Goal: Information Seeking & Learning: Find specific fact

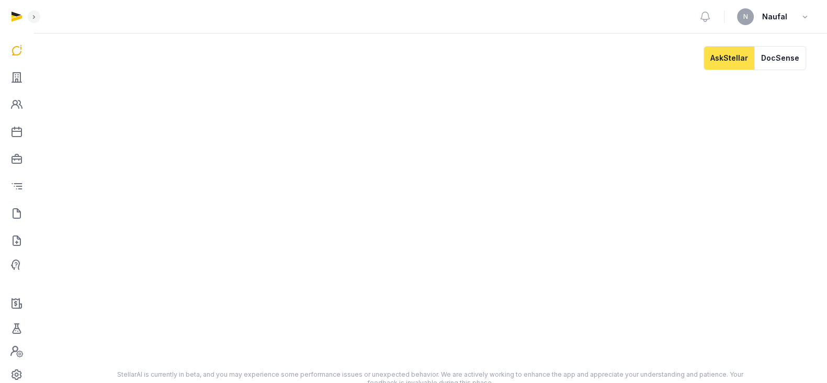
click at [3, 77] on div at bounding box center [17, 191] width 34 height 383
click at [16, 79] on icon at bounding box center [16, 77] width 13 height 17
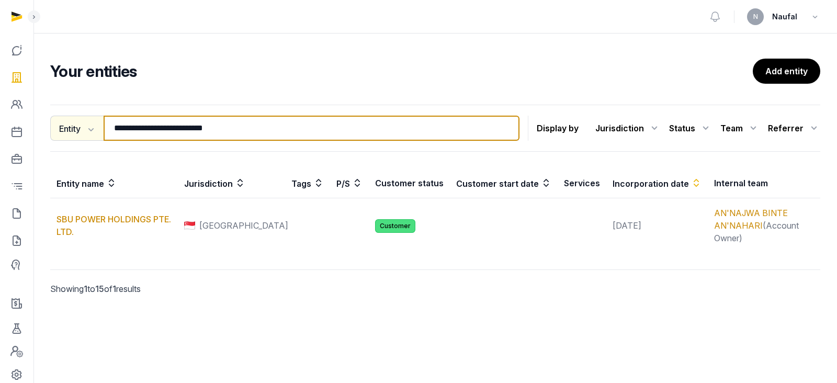
drag, startPoint x: 246, startPoint y: 128, endPoint x: 68, endPoint y: 127, distance: 178.3
click at [68, 127] on div "**********" at bounding box center [284, 128] width 469 height 25
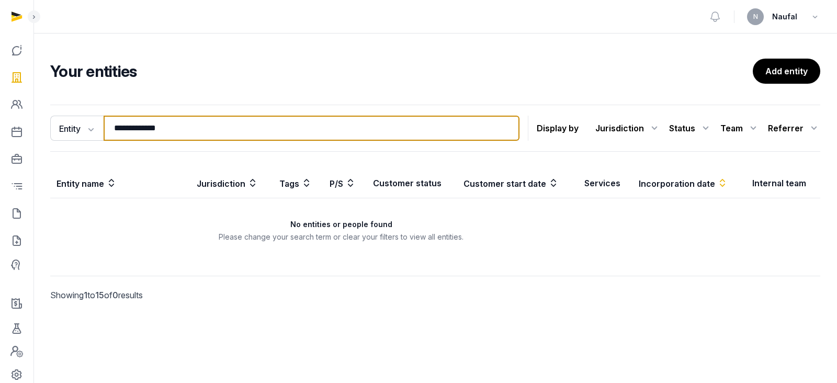
drag, startPoint x: 158, startPoint y: 128, endPoint x: 114, endPoint y: 124, distance: 44.6
click at [114, 124] on input "**********" at bounding box center [312, 128] width 416 height 25
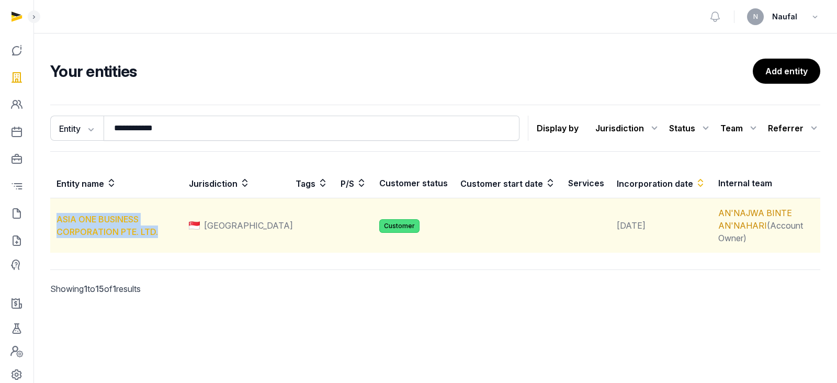
drag, startPoint x: 173, startPoint y: 227, endPoint x: 58, endPoint y: 221, distance: 115.2
click at [58, 221] on td "ASIA ONE BUSINESS CORPORATION PTE. LTD." at bounding box center [116, 225] width 132 height 55
copy link "ASIA ONE BUSINESS CORPORATION PTE. LTD."
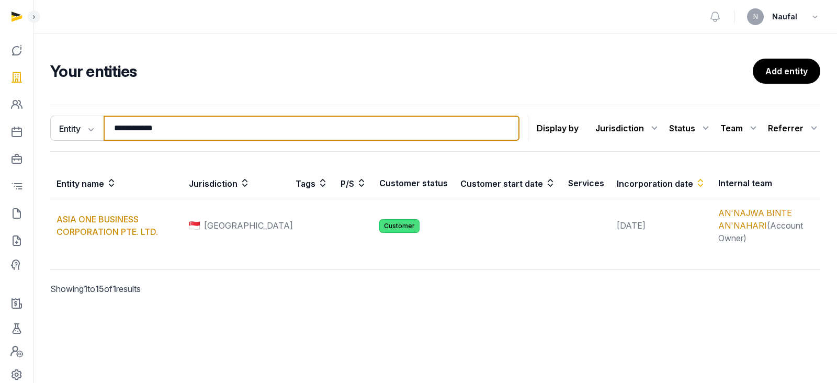
drag, startPoint x: 177, startPoint y: 135, endPoint x: 113, endPoint y: 131, distance: 63.4
click at [113, 131] on input "**********" at bounding box center [312, 128] width 416 height 25
paste input "*"
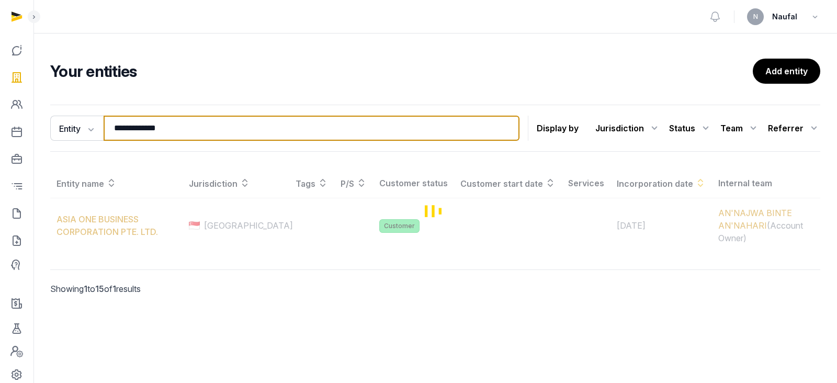
type input "**********"
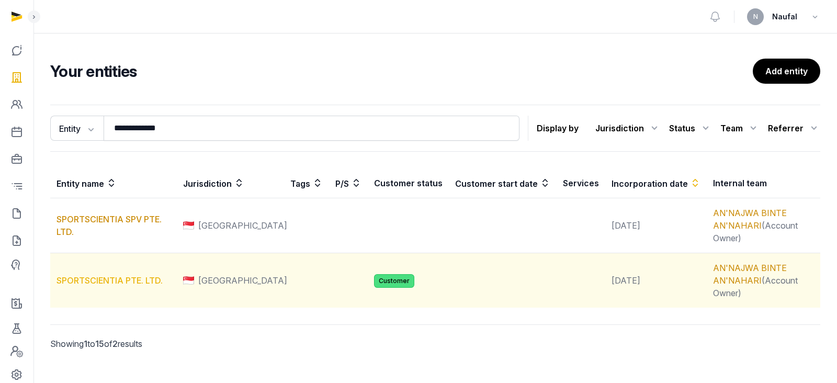
click at [110, 275] on link "SPORTSCIENTIA PTE. LTD." at bounding box center [109, 280] width 106 height 10
click at [139, 275] on link "SPORTSCIENTIA PTE. LTD." at bounding box center [109, 280] width 106 height 10
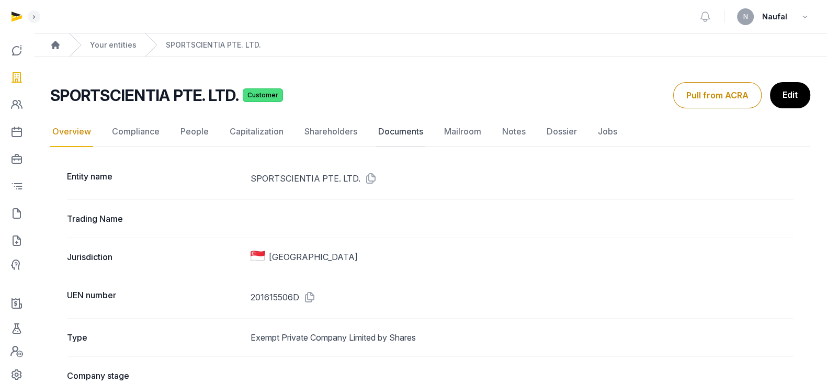
click at [400, 127] on link "Documents" at bounding box center [400, 132] width 49 height 30
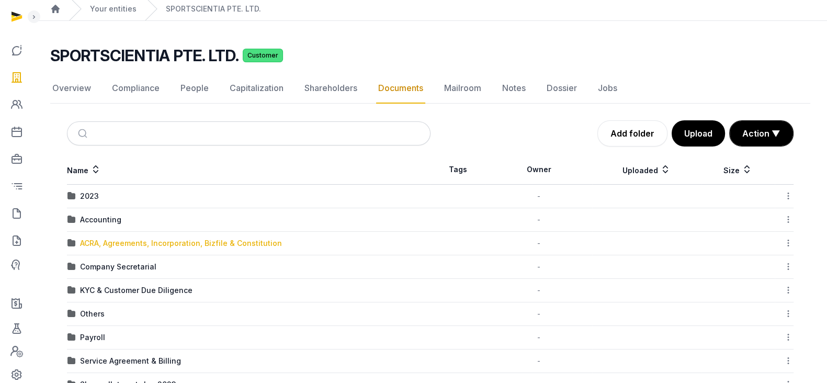
scroll to position [65, 0]
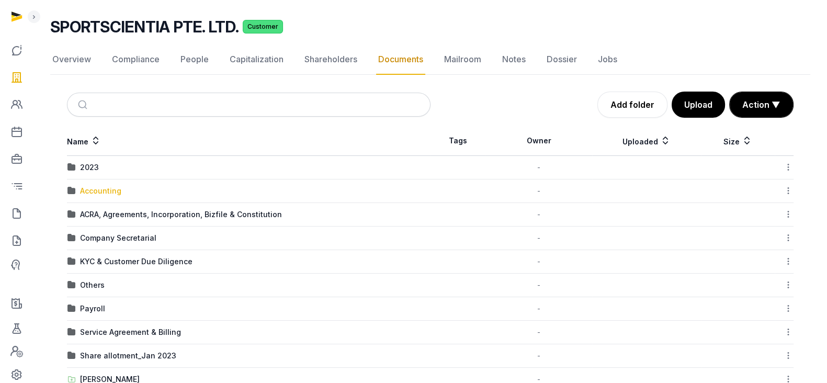
click at [113, 187] on div "Accounting" at bounding box center [100, 191] width 41 height 10
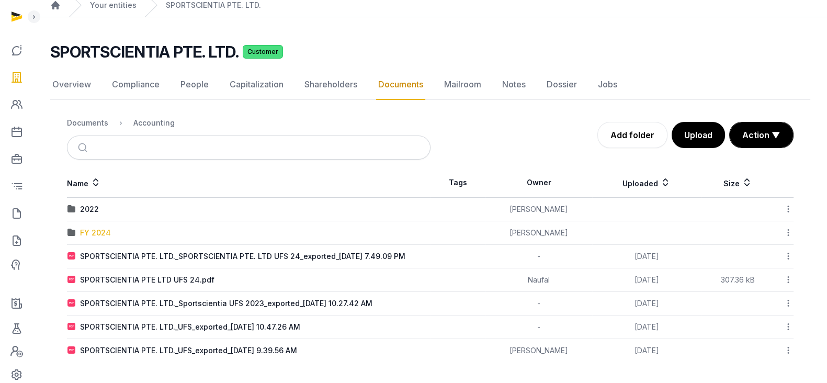
scroll to position [39, 0]
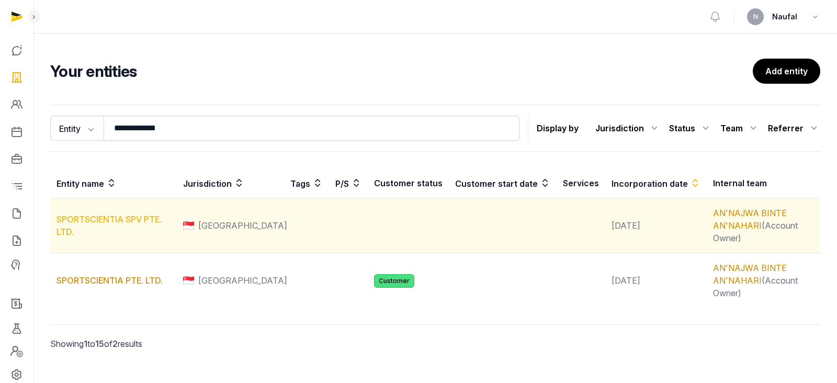
click at [134, 214] on link "SPORTSCIENTIA SPV PTE. LTD." at bounding box center [108, 225] width 105 height 23
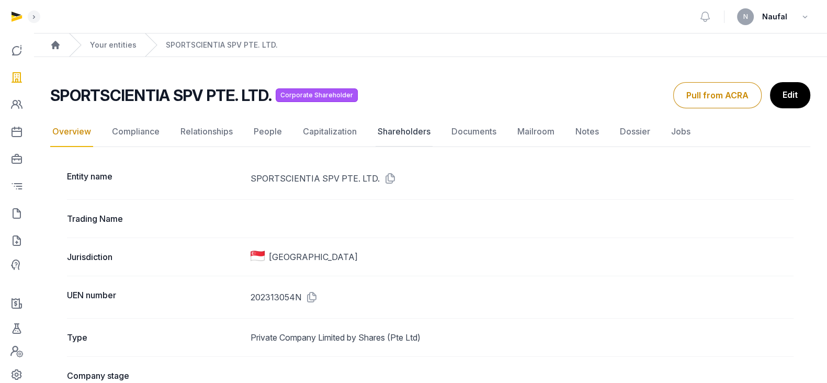
click at [406, 130] on link "Shareholders" at bounding box center [403, 132] width 57 height 30
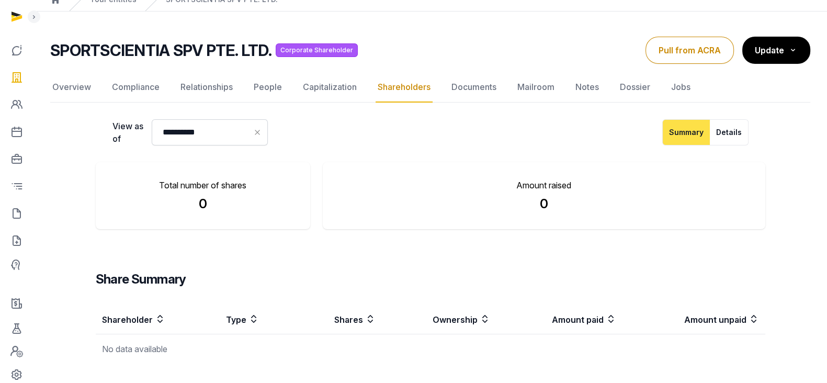
scroll to position [65, 0]
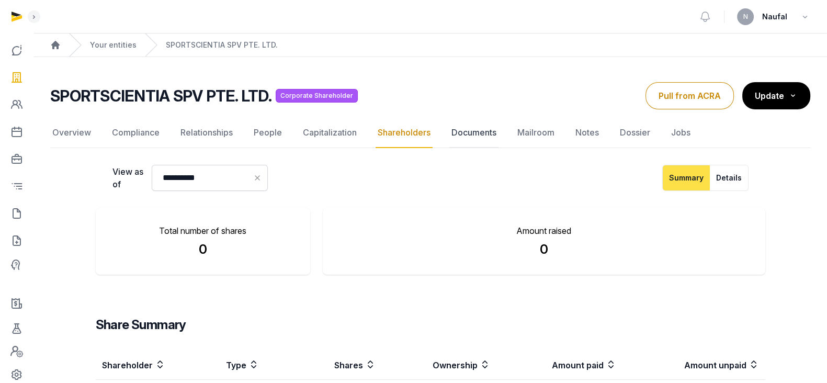
click at [453, 130] on link "Documents" at bounding box center [473, 133] width 49 height 30
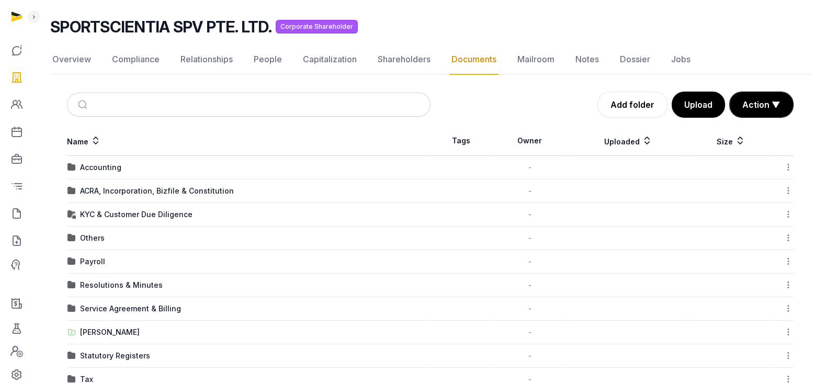
scroll to position [92, 0]
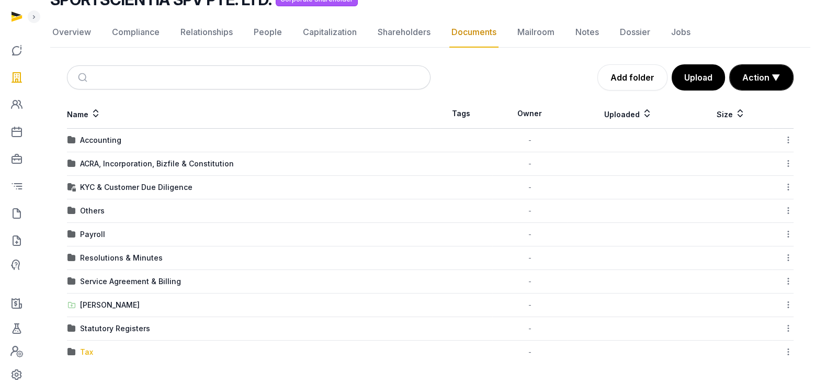
click at [84, 352] on div "Tax" at bounding box center [86, 352] width 13 height 10
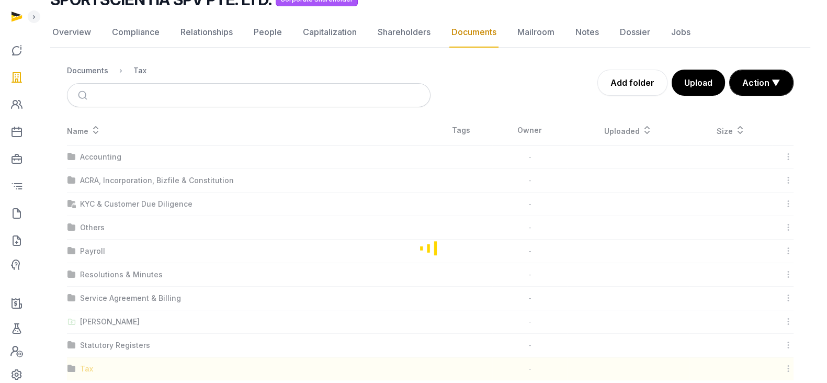
scroll to position [38, 0]
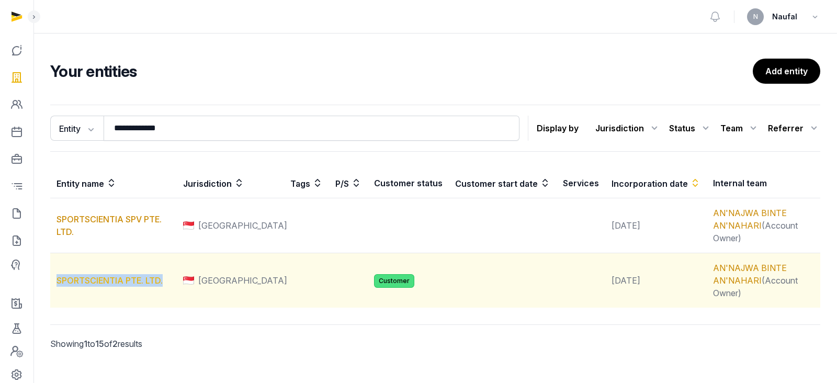
copy link "SPORTSCIENTIA PTE. LTD."
drag, startPoint x: 168, startPoint y: 264, endPoint x: 56, endPoint y: 265, distance: 112.4
click at [56, 265] on td "SPORTSCIENTIA PTE. LTD." at bounding box center [113, 280] width 127 height 55
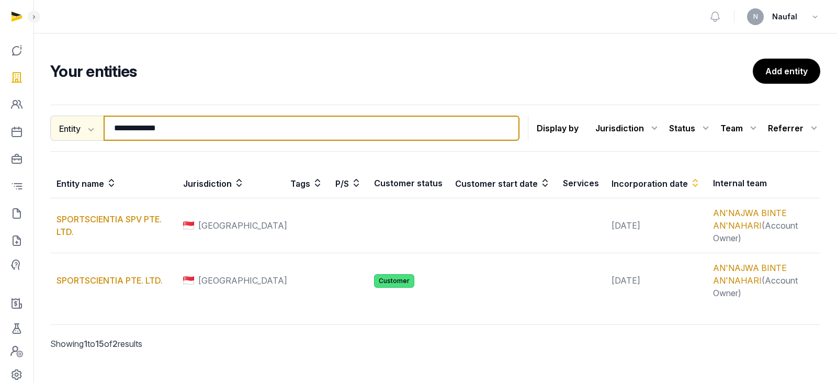
drag, startPoint x: 207, startPoint y: 133, endPoint x: 67, endPoint y: 132, distance: 139.6
click at [67, 132] on div "**********" at bounding box center [284, 128] width 469 height 25
paste input "**********"
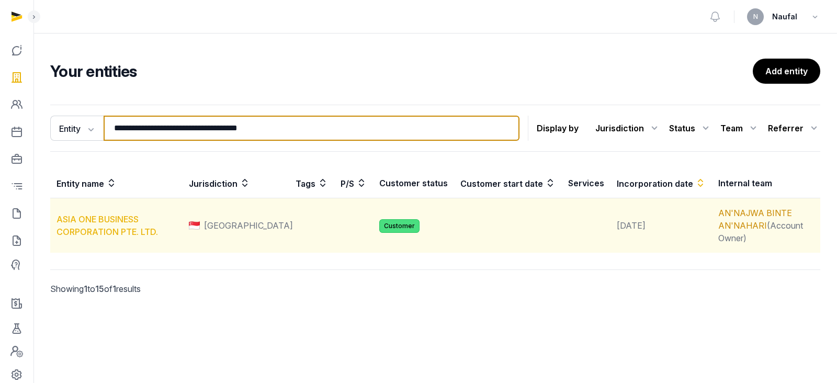
type input "**********"
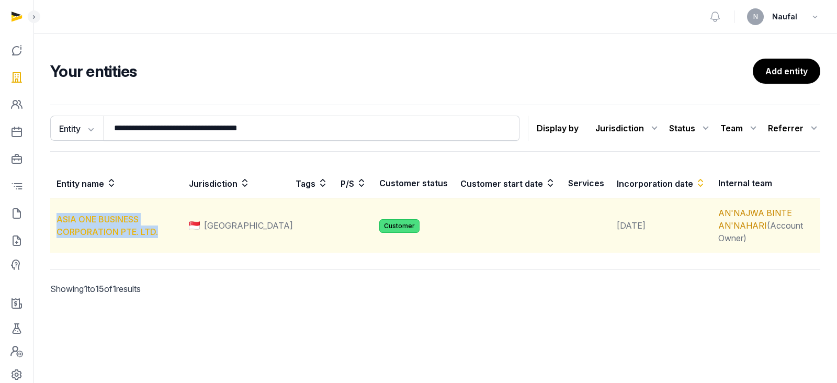
drag, startPoint x: 149, startPoint y: 233, endPoint x: 58, endPoint y: 223, distance: 92.0
click at [58, 223] on td "ASIA ONE BUSINESS CORPORATION PTE. LTD." at bounding box center [116, 225] width 132 height 55
copy link "ASIA ONE BUSINESS CORPORATION PTE. LTD."
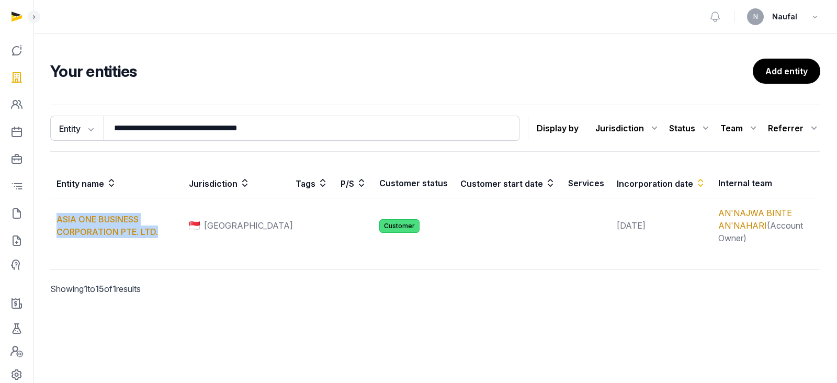
copy link "ASIA ONE BUSINESS CORPORATION PTE. LTD."
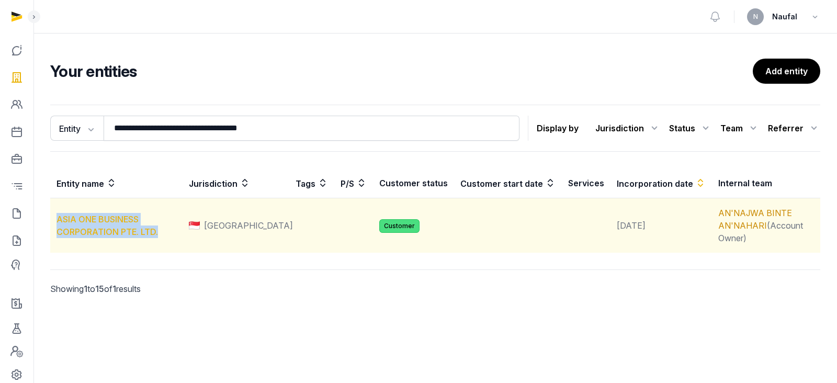
click at [110, 222] on link "ASIA ONE BUSINESS CORPORATION PTE. LTD." at bounding box center [106, 225] width 101 height 23
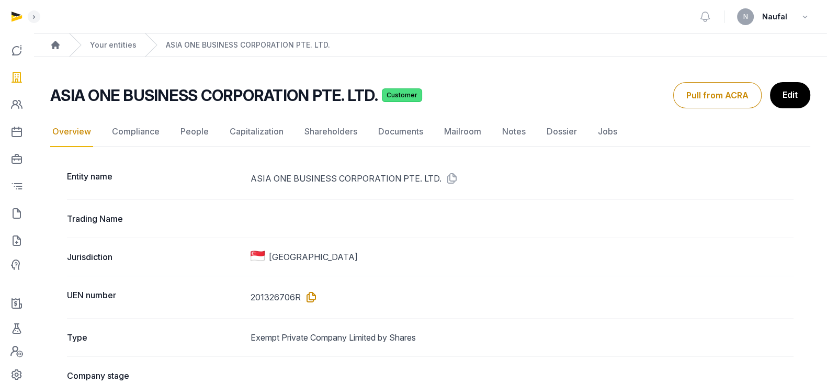
click at [308, 295] on icon at bounding box center [309, 297] width 17 height 17
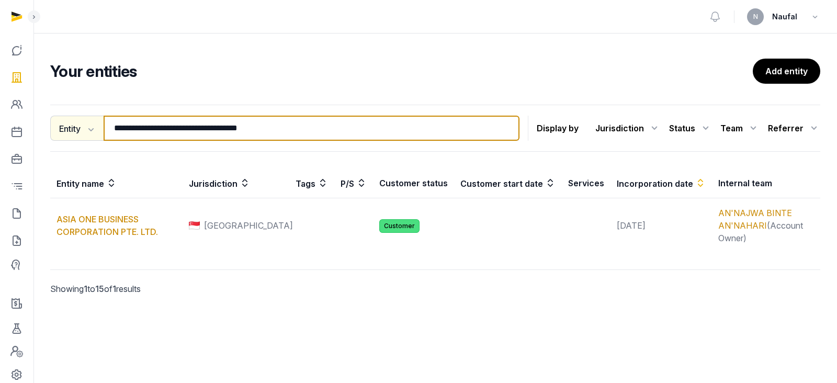
drag, startPoint x: 334, startPoint y: 127, endPoint x: 58, endPoint y: 118, distance: 275.7
click at [49, 119] on div "**********" at bounding box center [434, 214] width 803 height 228
type input "*****"
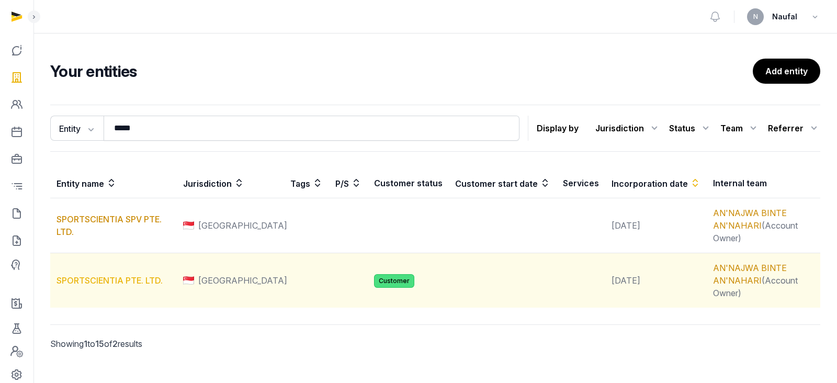
click at [107, 275] on link "SPORTSCIENTIA PTE. LTD." at bounding box center [109, 280] width 106 height 10
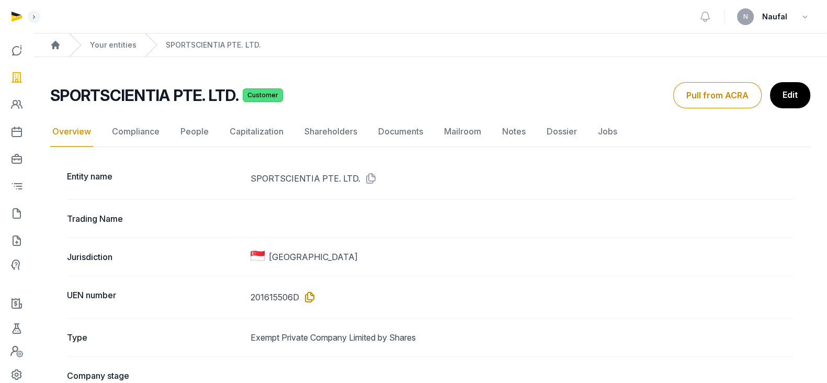
click at [310, 298] on icon at bounding box center [307, 297] width 17 height 17
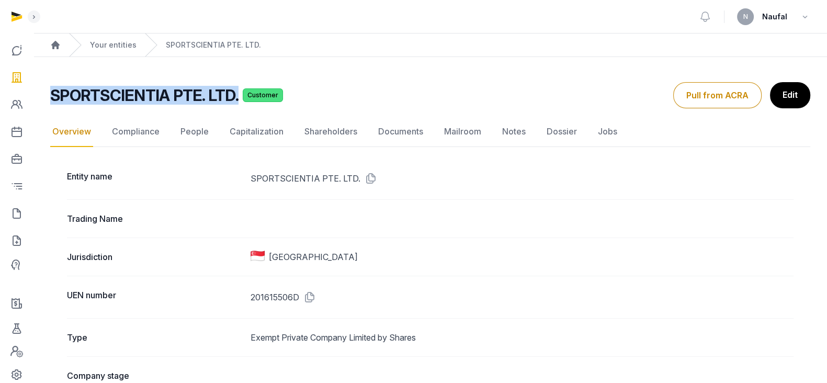
drag, startPoint x: 54, startPoint y: 94, endPoint x: 235, endPoint y: 92, distance: 180.9
click at [235, 92] on h2 "SPORTSCIENTIA PTE. LTD." at bounding box center [144, 95] width 188 height 19
copy h2 "SPORTSCIENTIA PTE. LTD."
